Goal: Task Accomplishment & Management: Use online tool/utility

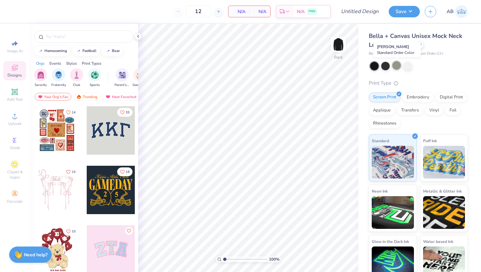
click at [396, 65] on div at bounding box center [396, 65] width 9 height 9
click at [64, 204] on div at bounding box center [57, 190] width 48 height 48
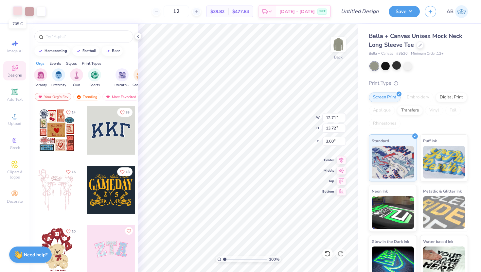
click at [17, 11] on div at bounding box center [17, 10] width 9 height 9
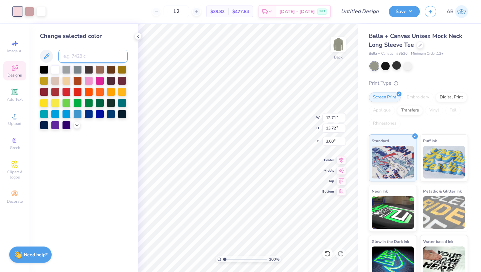
click at [78, 60] on input at bounding box center [92, 56] width 69 height 13
type input "5015"
click at [29, 12] on div at bounding box center [29, 10] width 9 height 9
click at [325, 255] on icon at bounding box center [327, 254] width 6 height 6
click at [27, 12] on div at bounding box center [29, 10] width 9 height 9
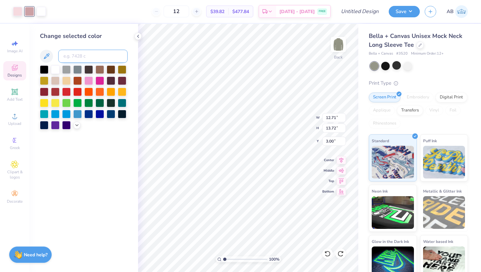
click at [86, 61] on input at bounding box center [92, 56] width 69 height 13
type input "705"
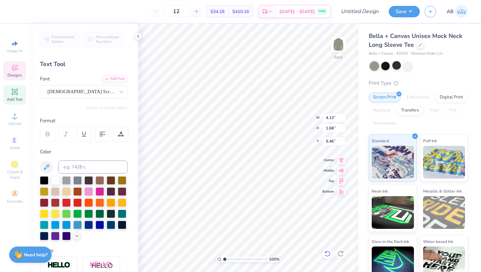
click at [327, 257] on div at bounding box center [327, 254] width 10 height 10
type textarea "D"
type textarea "SAO"
type input "5.03"
click at [94, 94] on div "[DEMOGRAPHIC_DATA] Scribe" at bounding box center [81, 92] width 69 height 10
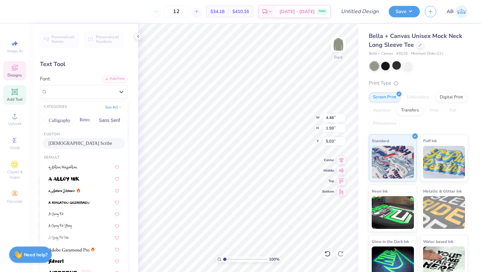
scroll to position [0, 103]
click at [61, 122] on button "Calligraphy" at bounding box center [58, 120] width 29 height 10
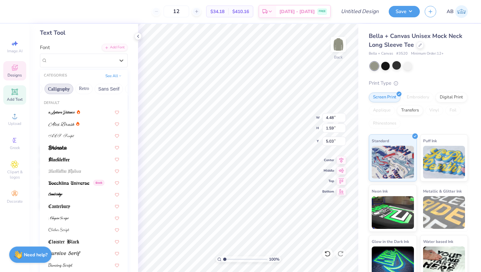
scroll to position [32, 0]
click at [86, 122] on div at bounding box center [83, 123] width 71 height 7
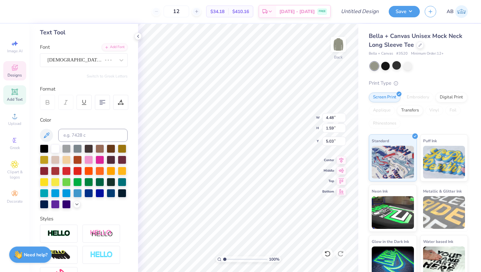
type input "5.56"
type input "1.67"
type input "4.99"
type input "5.08"
type input "1.53"
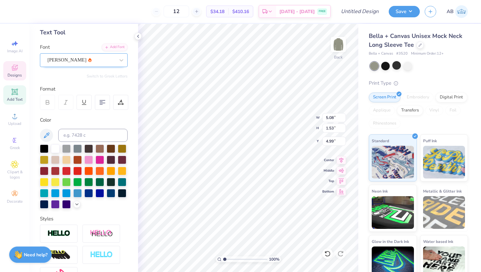
click at [93, 64] on div at bounding box center [80, 60] width 67 height 9
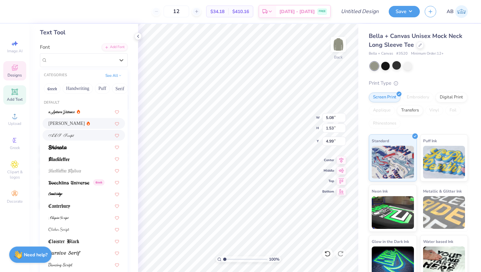
click at [81, 138] on div at bounding box center [83, 135] width 71 height 7
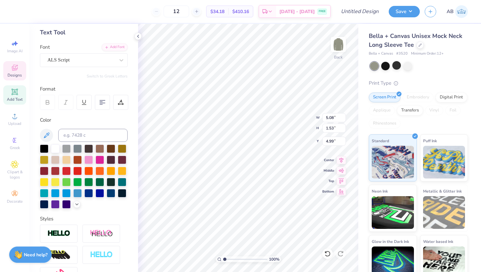
type input "5.64"
type input "1.44"
type input "5.03"
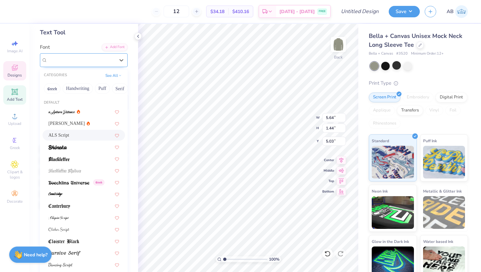
click at [92, 60] on div "ALS Script" at bounding box center [81, 60] width 69 height 10
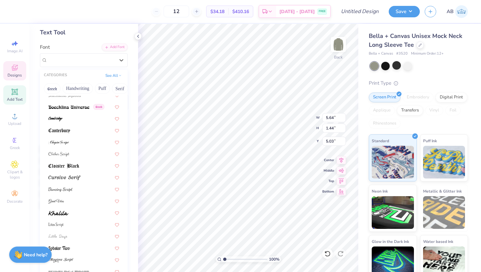
scroll to position [79, 0]
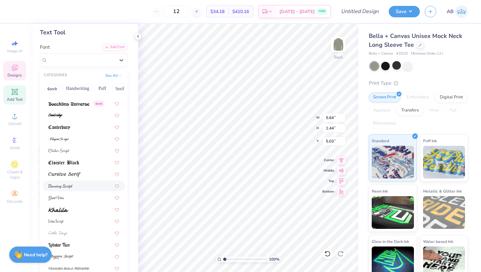
click at [80, 184] on div at bounding box center [83, 185] width 71 height 7
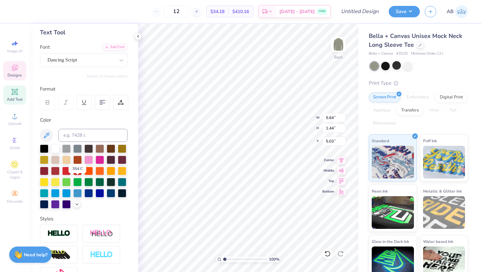
type input "3.35"
type input "1.57"
type input "4.97"
type input "3.98"
type input "1.86"
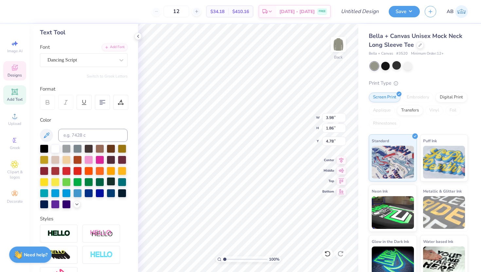
type input "4.78"
click at [282, 201] on li "Group" at bounding box center [284, 200] width 51 height 13
type input "13.26"
type input "14.31"
type input "13.87"
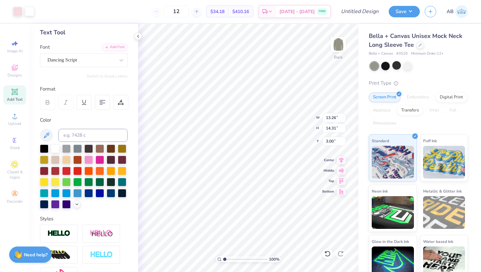
type input "14.97"
click at [405, 68] on div at bounding box center [407, 65] width 9 height 9
click at [77, 205] on icon at bounding box center [76, 203] width 5 height 5
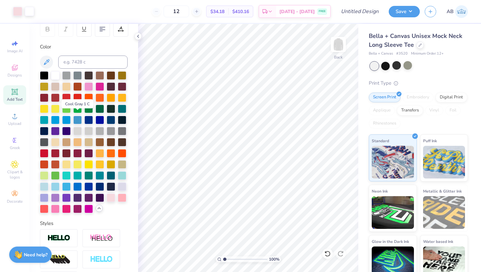
scroll to position [125, 0]
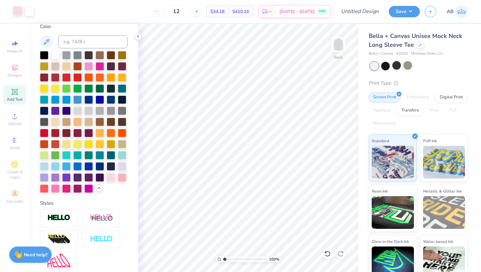
click at [19, 15] on div at bounding box center [17, 10] width 9 height 9
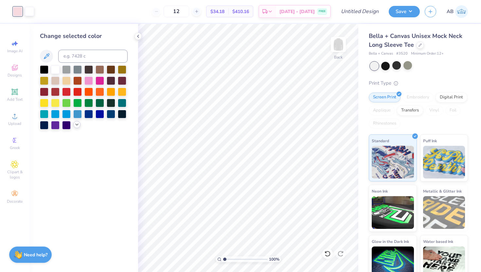
click at [77, 125] on polyline at bounding box center [77, 124] width 3 height 1
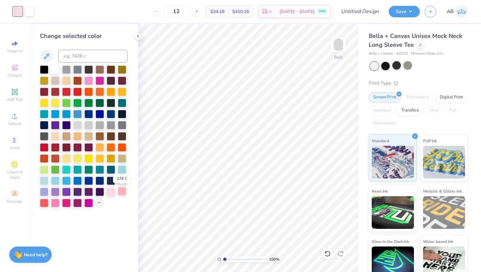
click at [122, 192] on div at bounding box center [122, 191] width 9 height 9
click at [33, 13] on div at bounding box center [29, 10] width 9 height 9
click at [110, 188] on div at bounding box center [111, 191] width 9 height 9
click at [325, 254] on icon at bounding box center [327, 254] width 7 height 7
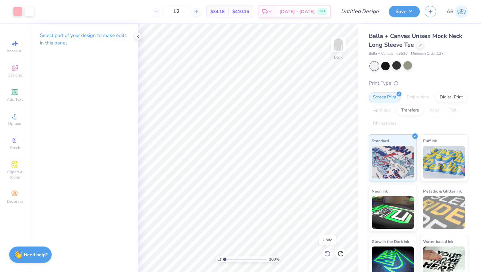
click at [325, 254] on icon at bounding box center [327, 254] width 7 height 7
click at [28, 12] on div at bounding box center [29, 10] width 9 height 9
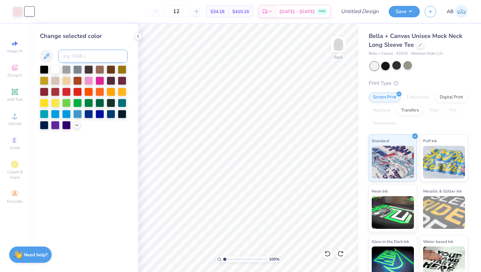
click at [85, 59] on input at bounding box center [92, 56] width 69 height 13
click at [16, 10] on div at bounding box center [17, 10] width 9 height 9
click at [76, 124] on icon at bounding box center [76, 124] width 5 height 5
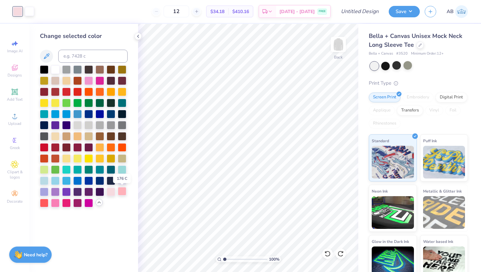
click at [123, 194] on div at bounding box center [122, 191] width 9 height 9
click at [33, 10] on div at bounding box center [29, 10] width 9 height 9
click at [83, 56] on input at bounding box center [92, 56] width 69 height 13
type input "705"
click at [134, 220] on div "Change selected color" at bounding box center [83, 148] width 109 height 248
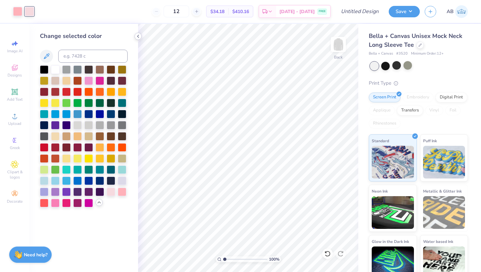
click at [138, 35] on polyline at bounding box center [137, 36] width 1 height 3
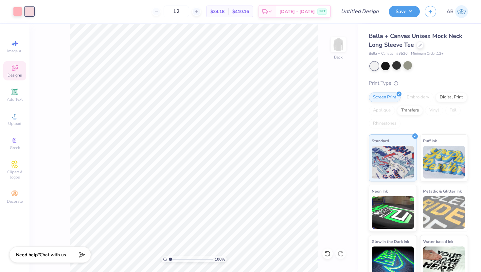
click at [16, 74] on span "Designs" at bounding box center [15, 75] width 14 height 5
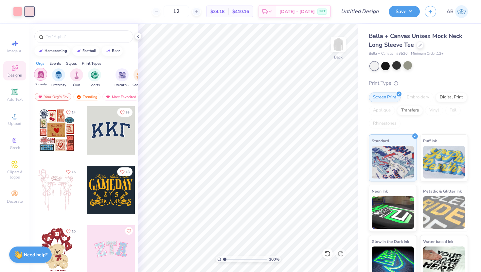
click at [43, 75] on img "filter for Sorority" at bounding box center [41, 75] width 8 height 8
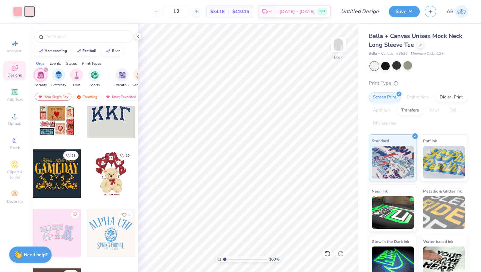
scroll to position [0, 0]
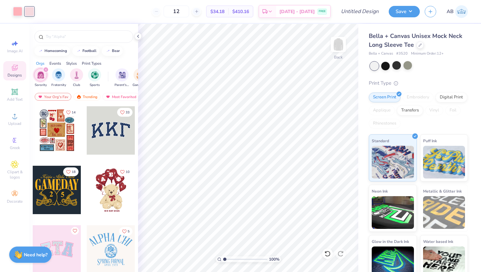
click at [106, 142] on div at bounding box center [111, 130] width 48 height 48
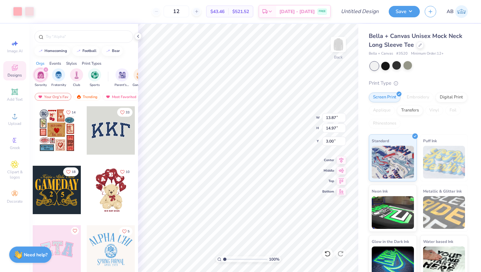
type input "13.87"
type input "14.97"
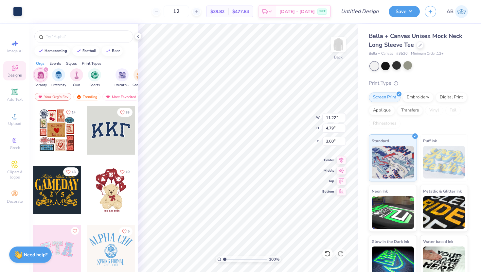
type input "3.00"
click at [328, 252] on icon at bounding box center [327, 254] width 7 height 7
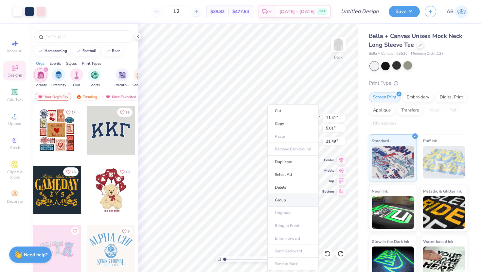
click at [299, 197] on li "Group" at bounding box center [292, 200] width 51 height 13
type input "3.00"
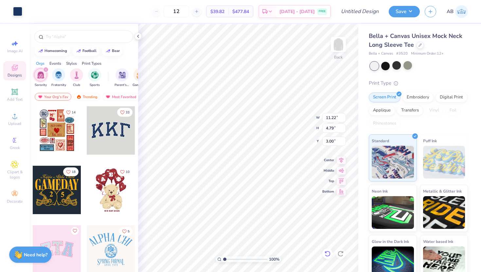
click at [324, 255] on icon at bounding box center [327, 254] width 7 height 7
type input "3.10"
click at [287, 189] on li "Group" at bounding box center [285, 188] width 51 height 13
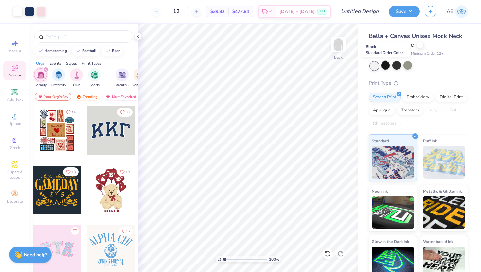
click at [385, 65] on div at bounding box center [385, 65] width 9 height 9
click at [404, 67] on div at bounding box center [407, 65] width 9 height 9
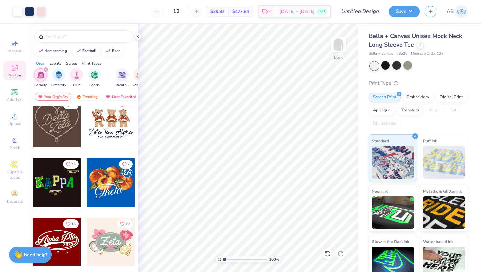
scroll to position [118, 0]
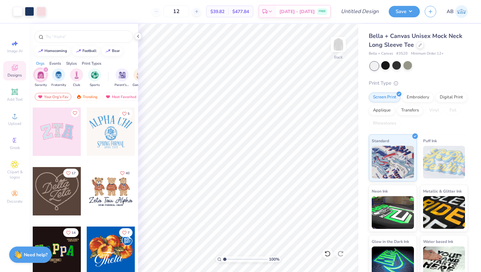
click at [60, 117] on div at bounding box center [57, 132] width 48 height 48
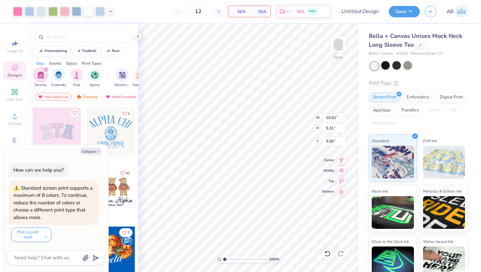
type textarea "x"
type input "17.67"
type textarea "x"
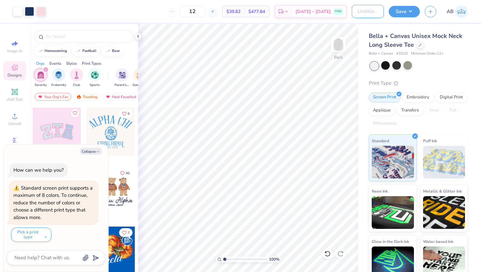
click at [374, 14] on input "Design Title" at bounding box center [368, 11] width 32 height 13
type input "S"
type textarea "x"
type input "SA"
type textarea "x"
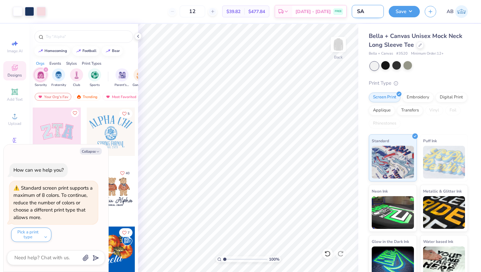
type input "S"
type textarea "x"
type input "SA"
type textarea "x"
type input "SAO"
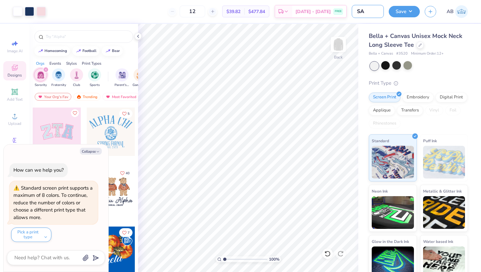
type textarea "x"
type input "SAO"
type textarea "x"
type input "SAO m"
type textarea "x"
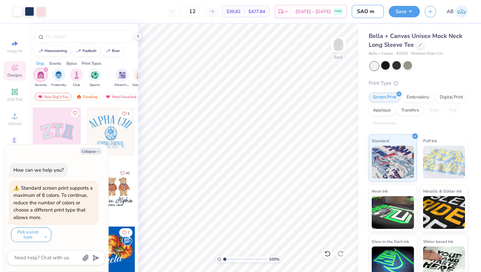
type input "SAO mo"
type textarea "x"
type input "SAO moc"
type textarea "x"
type input "SAO mock"
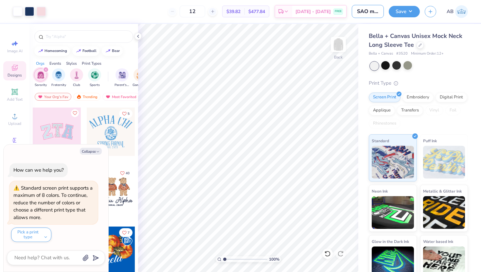
type textarea "x"
type input "SAO mockn"
type textarea "x"
type input "SAO mockne"
type textarea "x"
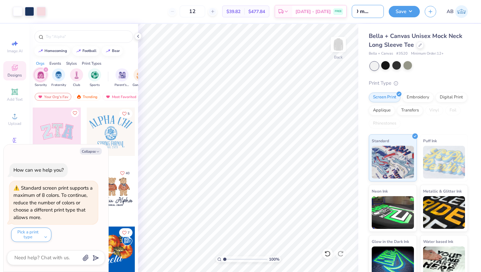
type input "SAO mocknec"
type textarea "x"
type input "SAO mockneck"
type textarea "x"
type input "SAO mocknecks"
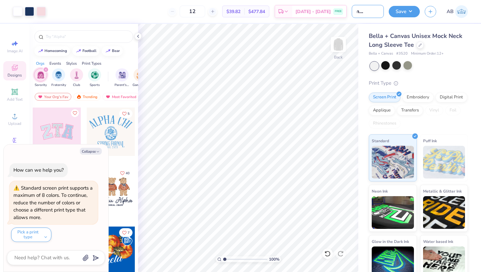
type textarea "x"
type input "SAO mocknecks"
click at [462, 64] on div at bounding box center [419, 66] width 98 height 9
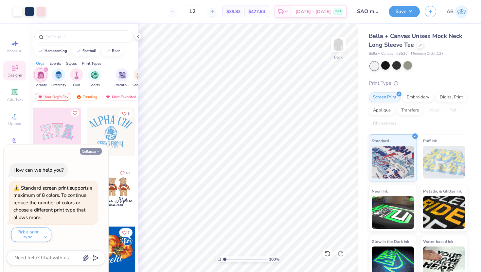
click at [92, 151] on button "Collapse" at bounding box center [91, 151] width 22 height 7
type textarea "x"
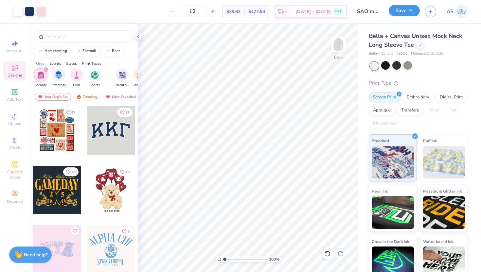
click at [410, 9] on button "Save" at bounding box center [404, 10] width 31 height 11
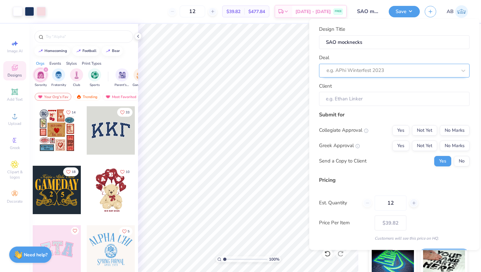
click at [384, 69] on div at bounding box center [391, 70] width 130 height 9
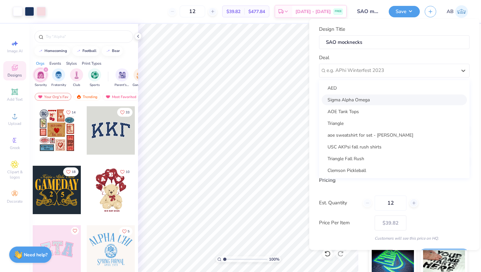
click at [380, 97] on div "Sigma Alpha Omega" at bounding box center [393, 99] width 145 height 11
type input "[PERSON_NAME]"
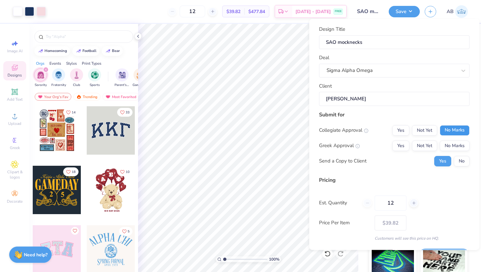
click at [461, 130] on button "No Marks" at bounding box center [455, 130] width 30 height 10
click at [403, 143] on button "Yes" at bounding box center [400, 145] width 17 height 10
click at [468, 159] on button "No" at bounding box center [462, 161] width 16 height 10
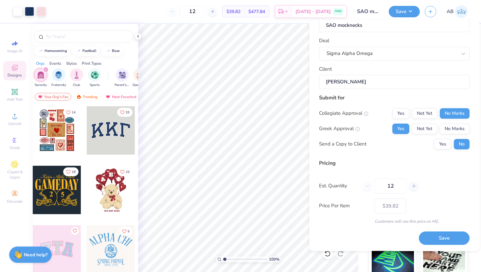
scroll to position [18, 0]
click at [445, 239] on button "Save" at bounding box center [444, 238] width 51 height 13
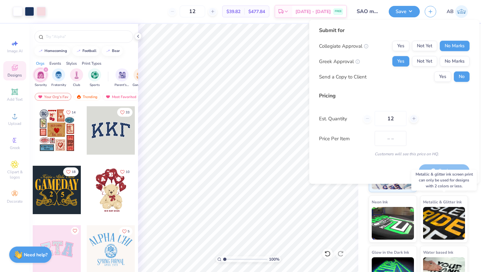
type input "$39.82"
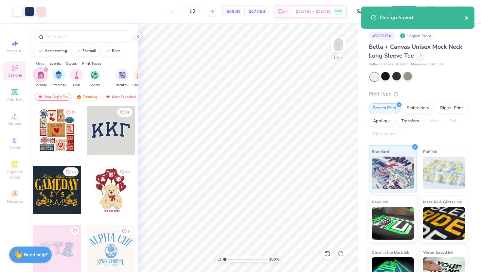
click at [467, 18] on icon "close" at bounding box center [466, 17] width 5 height 5
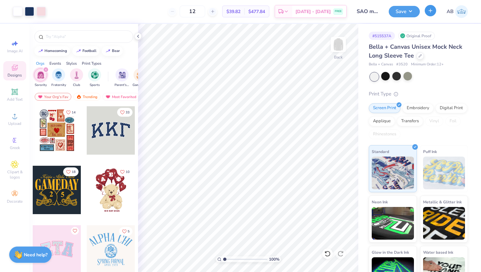
click at [433, 10] on button "button" at bounding box center [430, 10] width 11 height 11
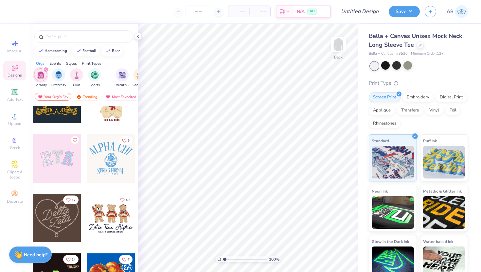
scroll to position [91, 0]
click at [60, 164] on div at bounding box center [57, 158] width 48 height 48
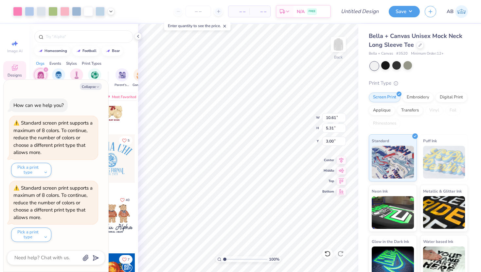
type textarea "x"
type input "12.28"
type input "6.15"
click at [382, 65] on div at bounding box center [385, 65] width 9 height 9
click at [384, 67] on div at bounding box center [385, 65] width 9 height 9
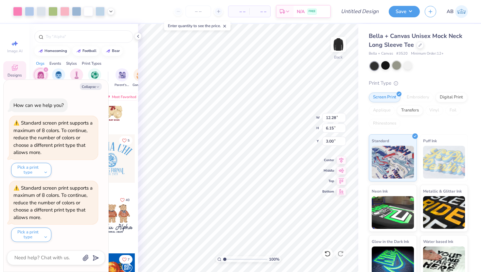
click at [397, 68] on div at bounding box center [396, 65] width 9 height 9
click at [96, 85] on icon "button" at bounding box center [98, 87] width 4 height 4
type textarea "x"
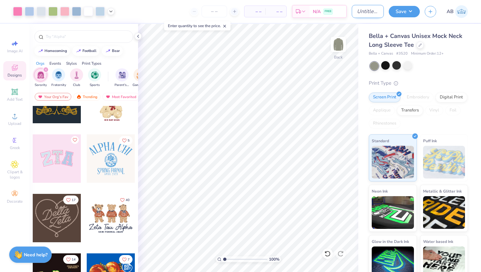
click at [370, 12] on input "Design Title" at bounding box center [368, 11] width 32 height 13
type input "SAO mockneck 2"
click at [403, 4] on div "Save AB" at bounding box center [435, 11] width 92 height 23
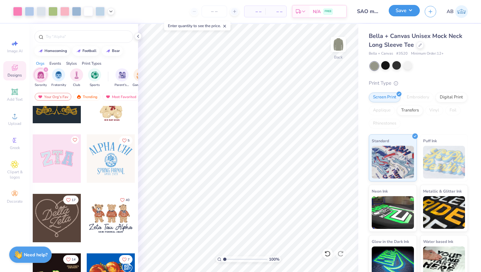
click at [404, 12] on button "Save" at bounding box center [404, 10] width 31 height 11
type input "0"
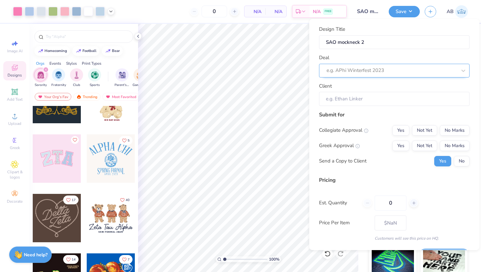
click at [398, 73] on div at bounding box center [391, 70] width 130 height 9
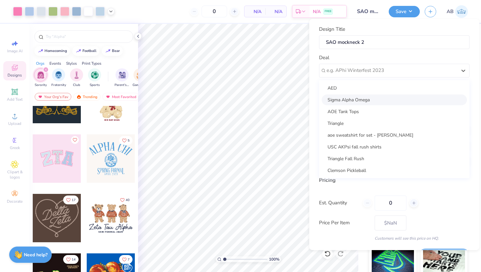
click at [390, 103] on div "Sigma Alpha Omega" at bounding box center [393, 100] width 145 height 11
type input "[PERSON_NAME]"
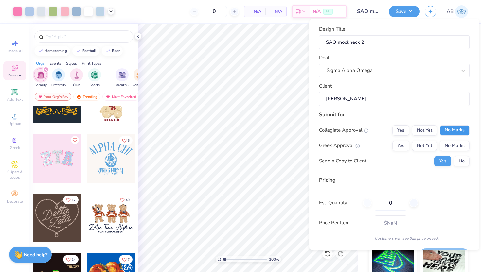
click at [455, 130] on button "No Marks" at bounding box center [455, 130] width 30 height 10
click at [397, 146] on button "Yes" at bounding box center [400, 146] width 17 height 10
click at [471, 162] on div "Design Title SAO mockneck 2 Deal Sigma Alpha Omega Client [PERSON_NAME] Submit …" at bounding box center [394, 134] width 170 height 231
click at [464, 162] on button "No" at bounding box center [462, 161] width 16 height 10
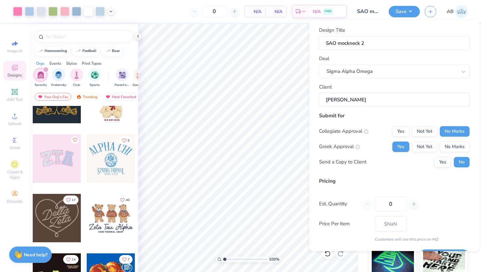
scroll to position [18, 0]
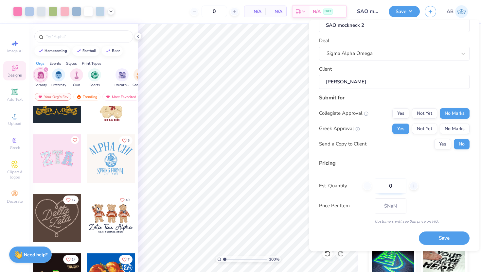
click at [393, 185] on input "0" at bounding box center [390, 185] width 32 height 15
type input "12"
type input "– –"
type input "12"
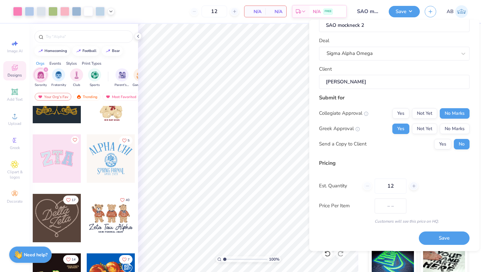
click at [454, 198] on div "Price Per Item – –" at bounding box center [394, 205] width 150 height 15
click at [448, 236] on button "Save" at bounding box center [444, 238] width 51 height 13
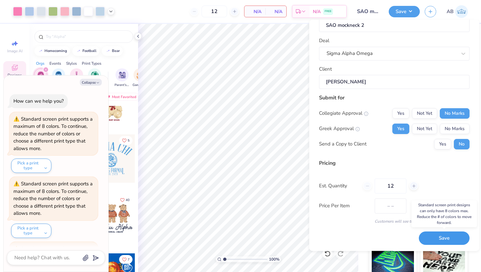
scroll to position [61, 0]
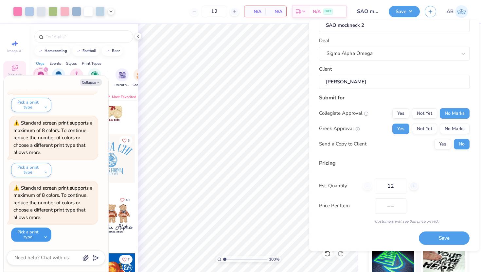
click at [46, 234] on button "Pick a print type" at bounding box center [31, 235] width 40 height 14
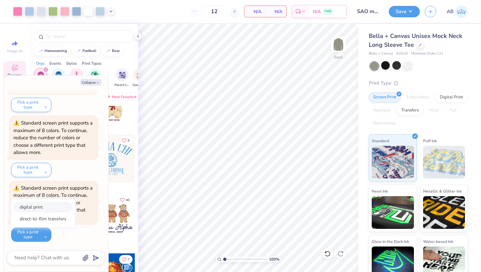
click at [50, 208] on button "digital print" at bounding box center [43, 207] width 59 height 11
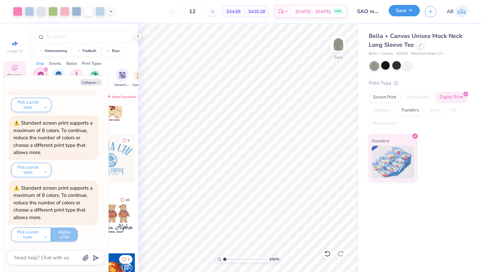
click at [410, 5] on button "Save" at bounding box center [404, 10] width 31 height 11
type textarea "x"
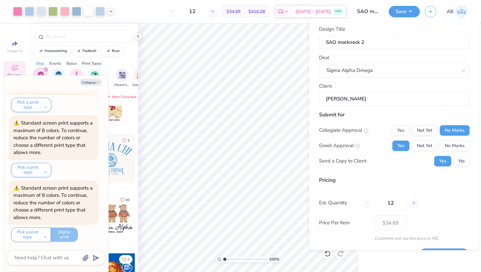
scroll to position [18, 0]
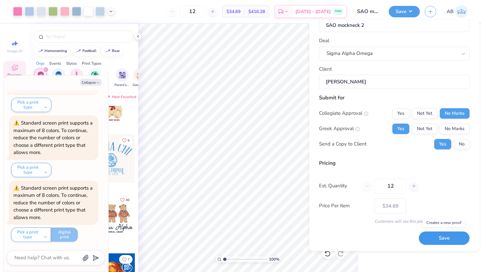
click at [443, 240] on button "Save" at bounding box center [444, 238] width 51 height 13
type input "$34.69"
click at [98, 83] on icon "button" at bounding box center [98, 83] width 4 height 4
type textarea "x"
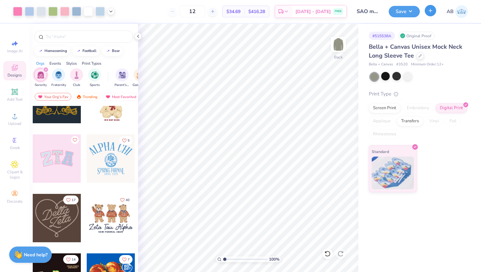
click at [432, 13] on button "button" at bounding box center [430, 10] width 11 height 11
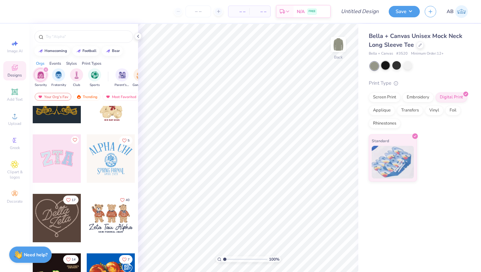
click at [387, 65] on div at bounding box center [385, 65] width 9 height 9
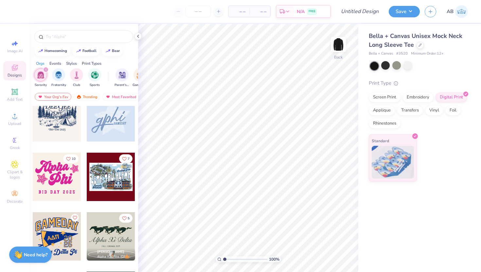
scroll to position [1621, 0]
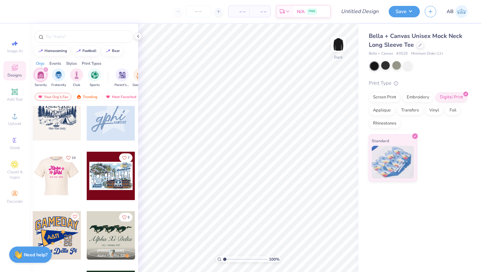
click at [65, 192] on div at bounding box center [56, 176] width 48 height 48
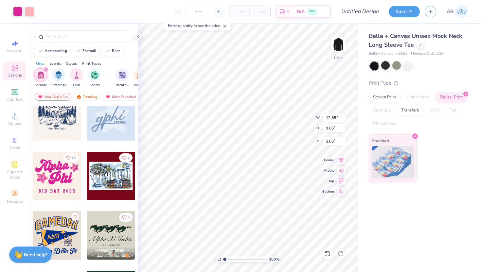
type input "12.58"
type input "9.65"
type input "3.45"
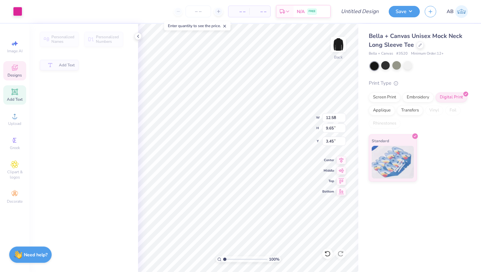
type input "9.92"
type input "3.90"
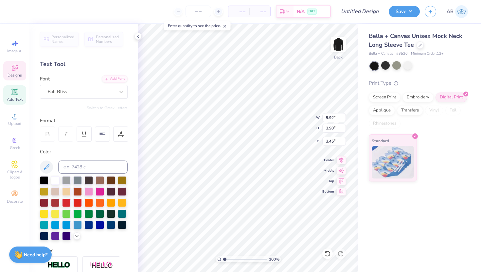
scroll to position [0, 0]
type textarea "Sigma"
type input "7.04"
type input "4.07"
type input "6.69"
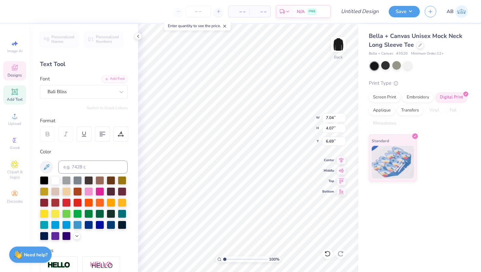
type textarea "AO"
type textarea "B"
type textarea "SINCE [DATE]"
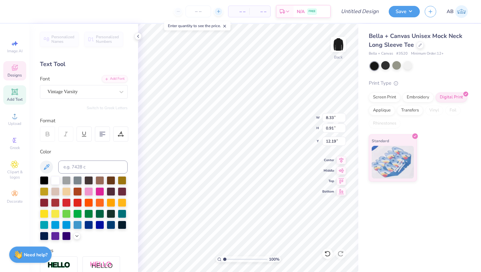
type input "11.89"
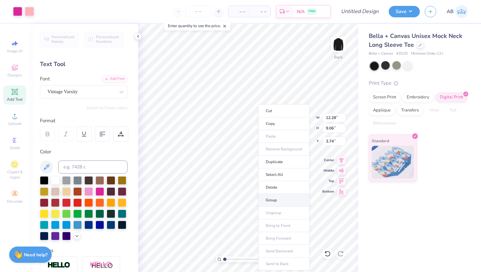
click at [282, 202] on li "Group" at bounding box center [283, 200] width 51 height 13
type input "13.06"
type input "9.63"
type input "3.62"
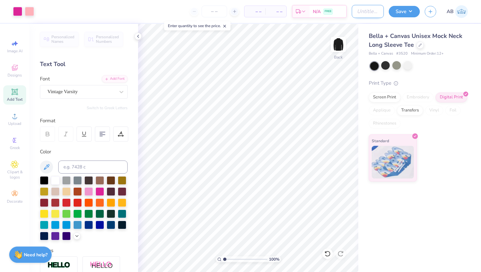
click at [359, 14] on input "Design Title" at bounding box center [368, 11] width 32 height 13
type input "SAO mockneck 3"
click at [407, 9] on button "Save" at bounding box center [404, 10] width 31 height 11
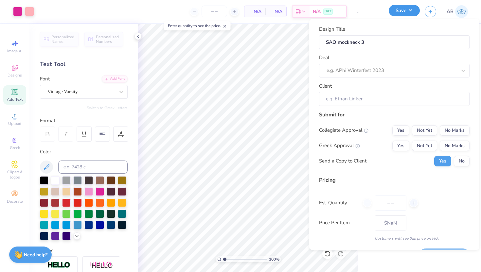
type input "0"
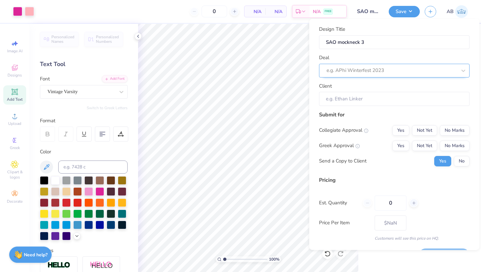
click at [399, 69] on div at bounding box center [391, 70] width 130 height 9
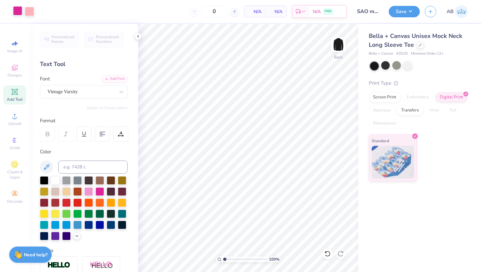
click at [18, 12] on div at bounding box center [17, 10] width 9 height 9
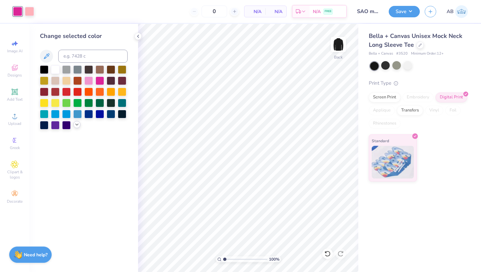
click at [75, 125] on icon at bounding box center [76, 124] width 5 height 5
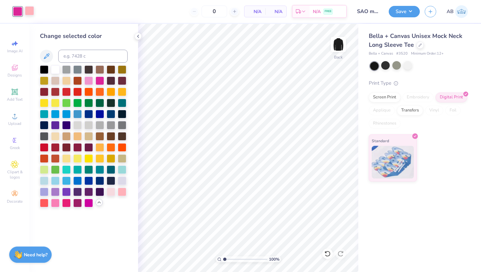
click at [30, 9] on div at bounding box center [29, 10] width 9 height 9
click at [46, 115] on div at bounding box center [44, 113] width 9 height 9
click at [18, 14] on div at bounding box center [17, 10] width 9 height 9
click at [55, 113] on div at bounding box center [55, 113] width 9 height 9
click at [80, 114] on div at bounding box center [77, 113] width 9 height 9
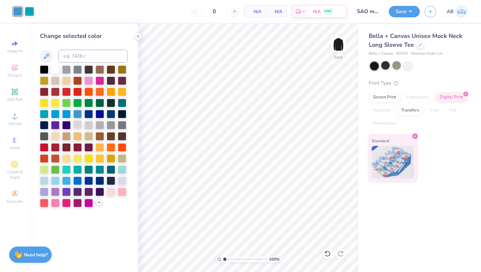
click at [73, 124] on div at bounding box center [77, 124] width 9 height 9
click at [30, 9] on div at bounding box center [29, 10] width 9 height 9
click at [19, 9] on div at bounding box center [17, 10] width 9 height 9
click at [29, 13] on div at bounding box center [29, 10] width 9 height 9
click at [68, 111] on div at bounding box center [66, 113] width 9 height 9
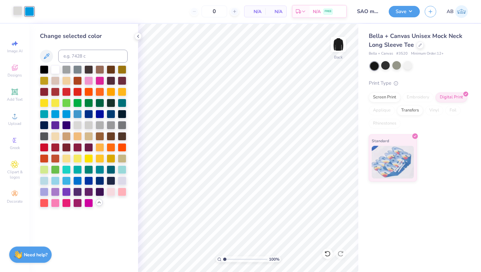
click at [18, 12] on div at bounding box center [17, 10] width 9 height 9
click at [41, 113] on div at bounding box center [44, 113] width 9 height 9
click at [34, 8] on div at bounding box center [29, 10] width 9 height 9
click at [46, 180] on div at bounding box center [44, 180] width 9 height 9
click at [137, 35] on icon at bounding box center [137, 36] width 5 height 5
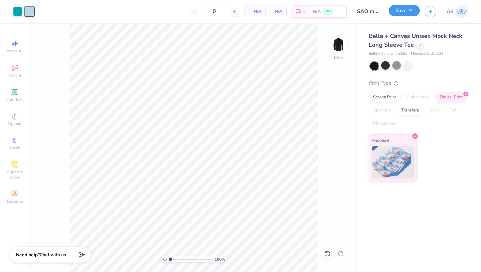
click at [410, 9] on button "Save" at bounding box center [404, 10] width 31 height 11
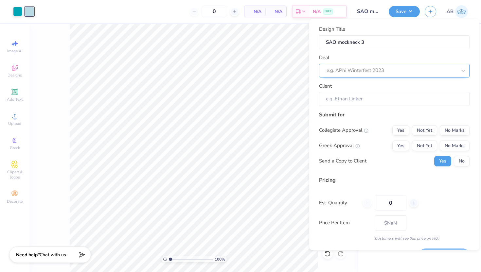
click at [396, 71] on div at bounding box center [391, 70] width 130 height 9
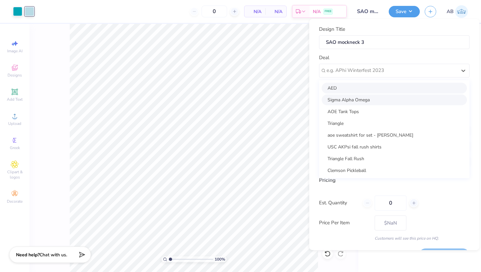
click at [384, 99] on div "Sigma Alpha Omega" at bounding box center [393, 100] width 145 height 11
type input "[PERSON_NAME]"
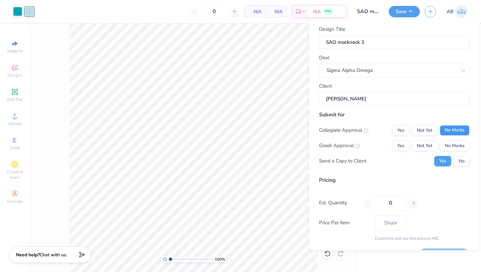
click at [458, 130] on button "No Marks" at bounding box center [455, 130] width 30 height 10
click at [403, 145] on button "Yes" at bounding box center [400, 146] width 17 height 10
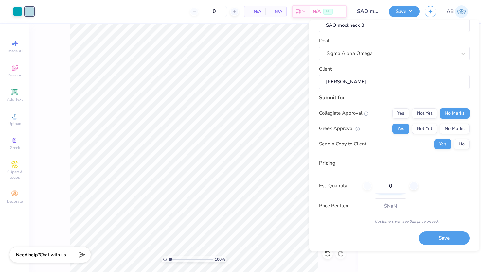
click at [395, 185] on input "0" at bounding box center [390, 185] width 32 height 15
type input "12"
click at [441, 187] on div "Est. Quantity 12" at bounding box center [394, 185] width 150 height 15
type input "12"
click at [439, 235] on button "Save" at bounding box center [444, 238] width 51 height 13
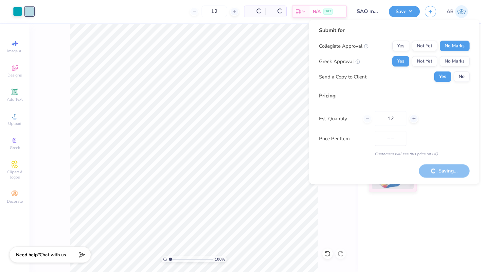
type input "$37.33"
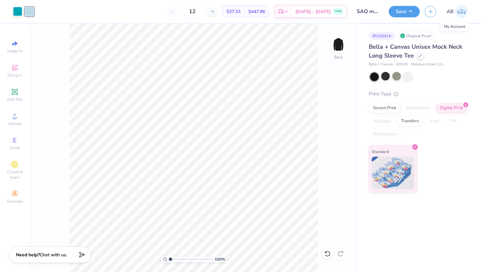
click at [461, 14] on img at bounding box center [461, 11] width 13 height 13
click at [463, 9] on img at bounding box center [461, 11] width 13 height 13
